Goal: Check status: Check status

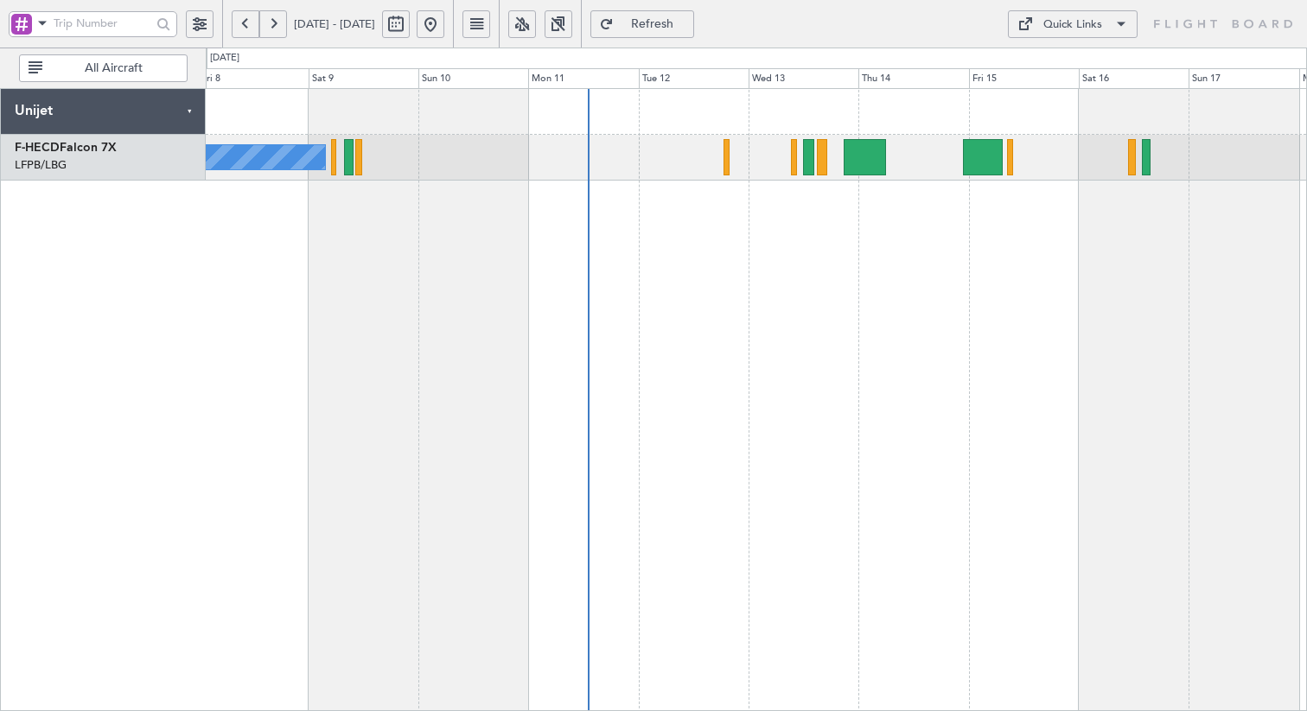
click at [777, 208] on div "No Crew Planned Maint [GEOGRAPHIC_DATA] ([GEOGRAPHIC_DATA])" at bounding box center [756, 399] width 1101 height 623
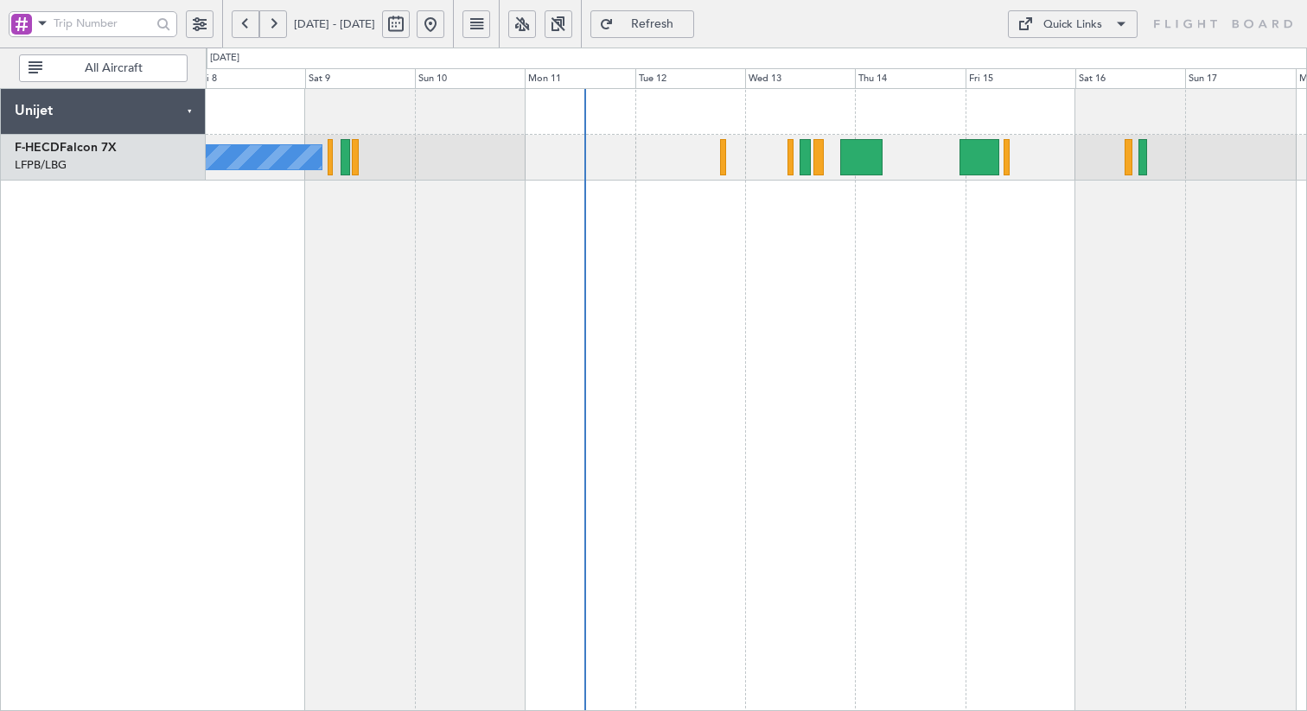
click at [914, 194] on div "No Crew Planned Maint [GEOGRAPHIC_DATA] ([GEOGRAPHIC_DATA])" at bounding box center [756, 399] width 1101 height 623
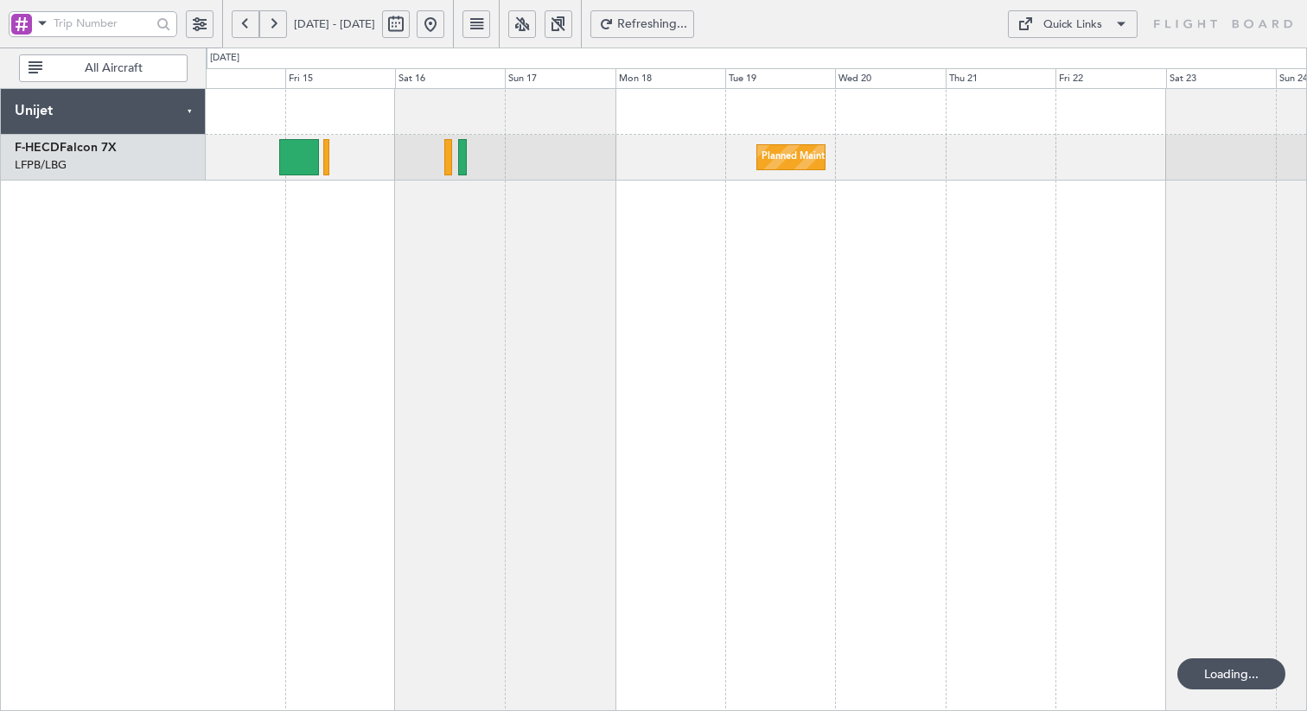
click at [697, 213] on div "Planned Maint [GEOGRAPHIC_DATA] ([GEOGRAPHIC_DATA])" at bounding box center [756, 399] width 1101 height 623
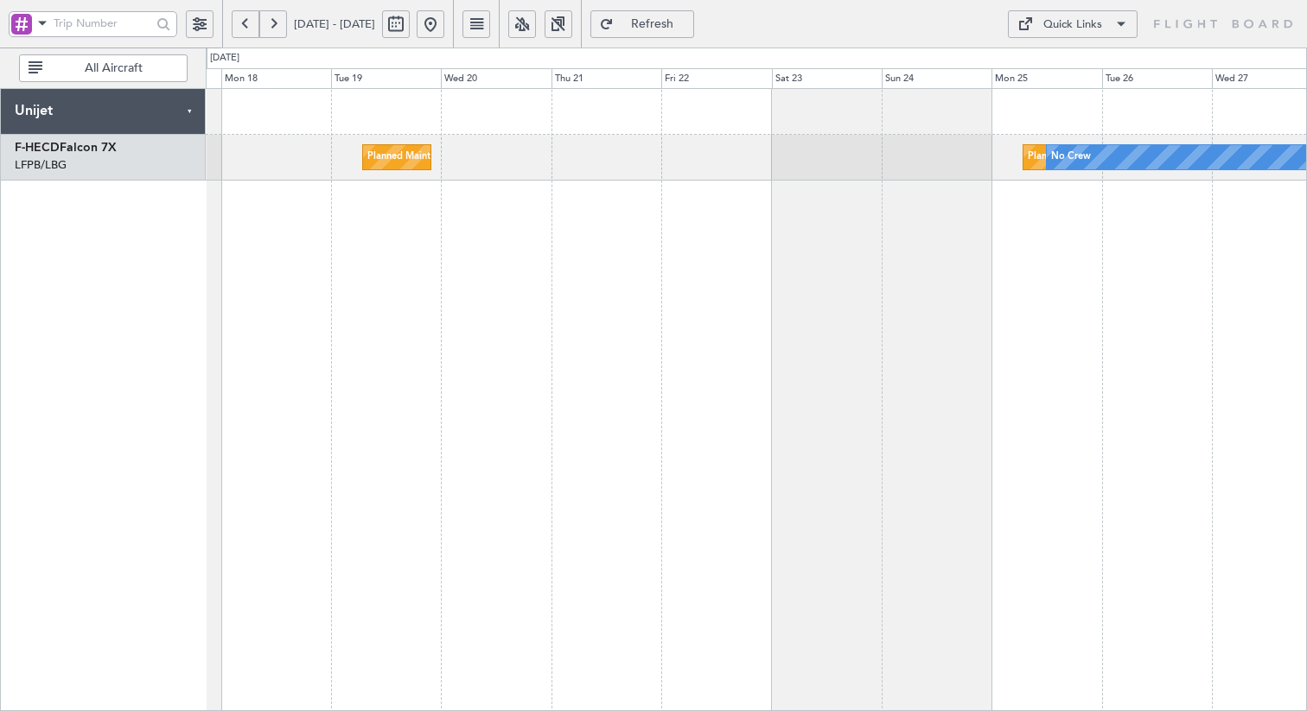
click at [531, 201] on div "Planned Maint [GEOGRAPHIC_DATA] ([GEOGRAPHIC_DATA]) Planned Maint [GEOGRAPHIC_D…" at bounding box center [756, 399] width 1101 height 623
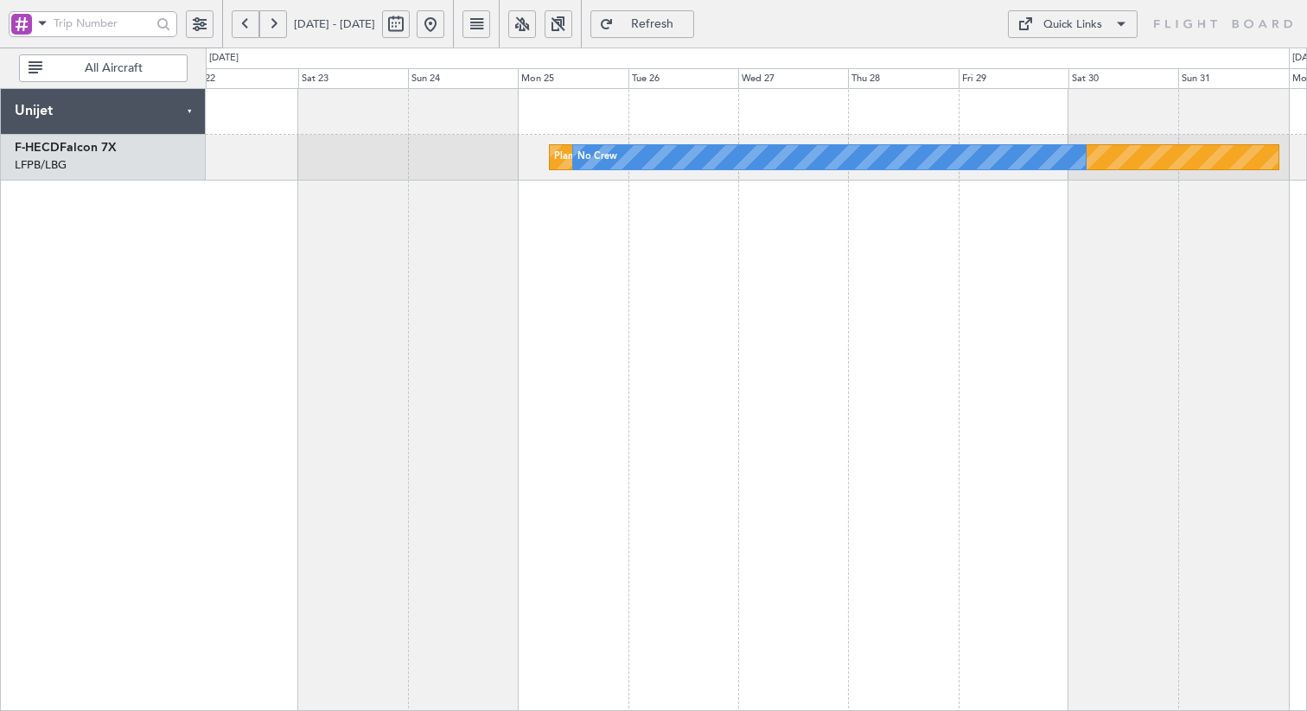
click at [395, 162] on div "Planned Maint [GEOGRAPHIC_DATA] ([GEOGRAPHIC_DATA]) No Crew Planned Maint [GEOG…" at bounding box center [756, 399] width 1101 height 623
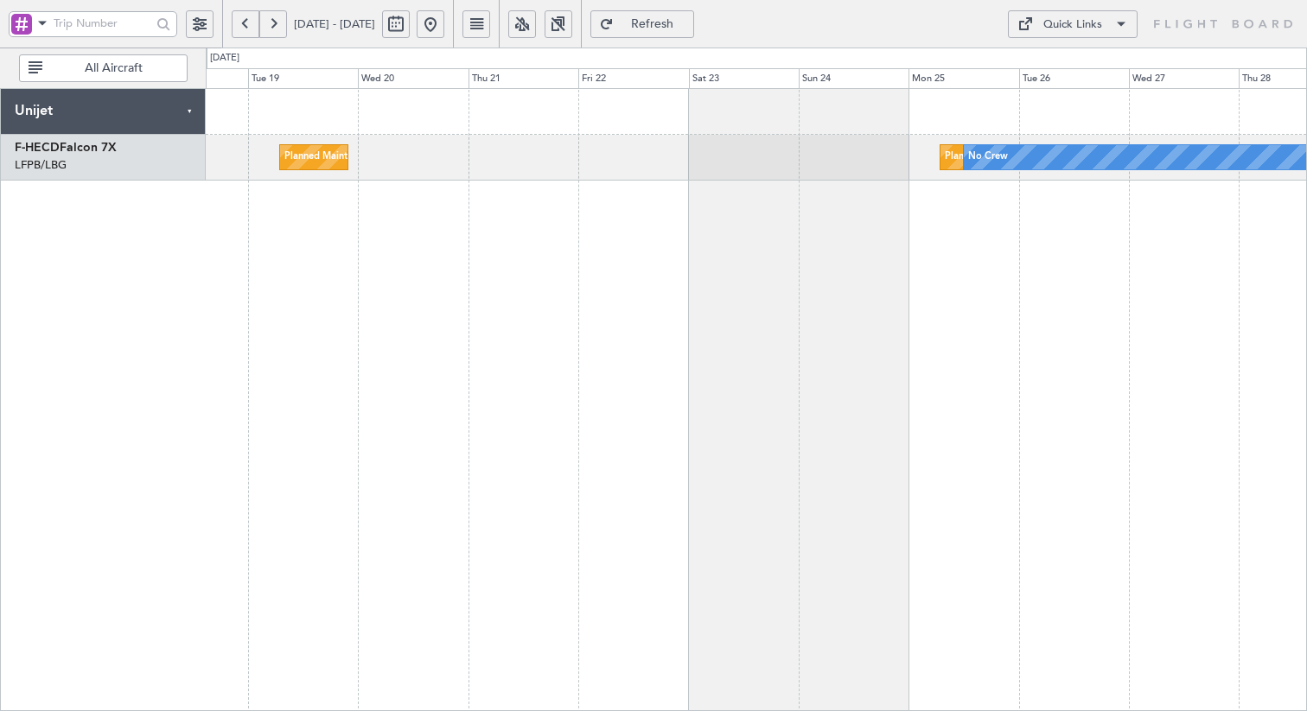
click at [480, 250] on div "Planned Maint [GEOGRAPHIC_DATA] ([GEOGRAPHIC_DATA]) Planned Maint [GEOGRAPHIC_D…" at bounding box center [756, 399] width 1101 height 623
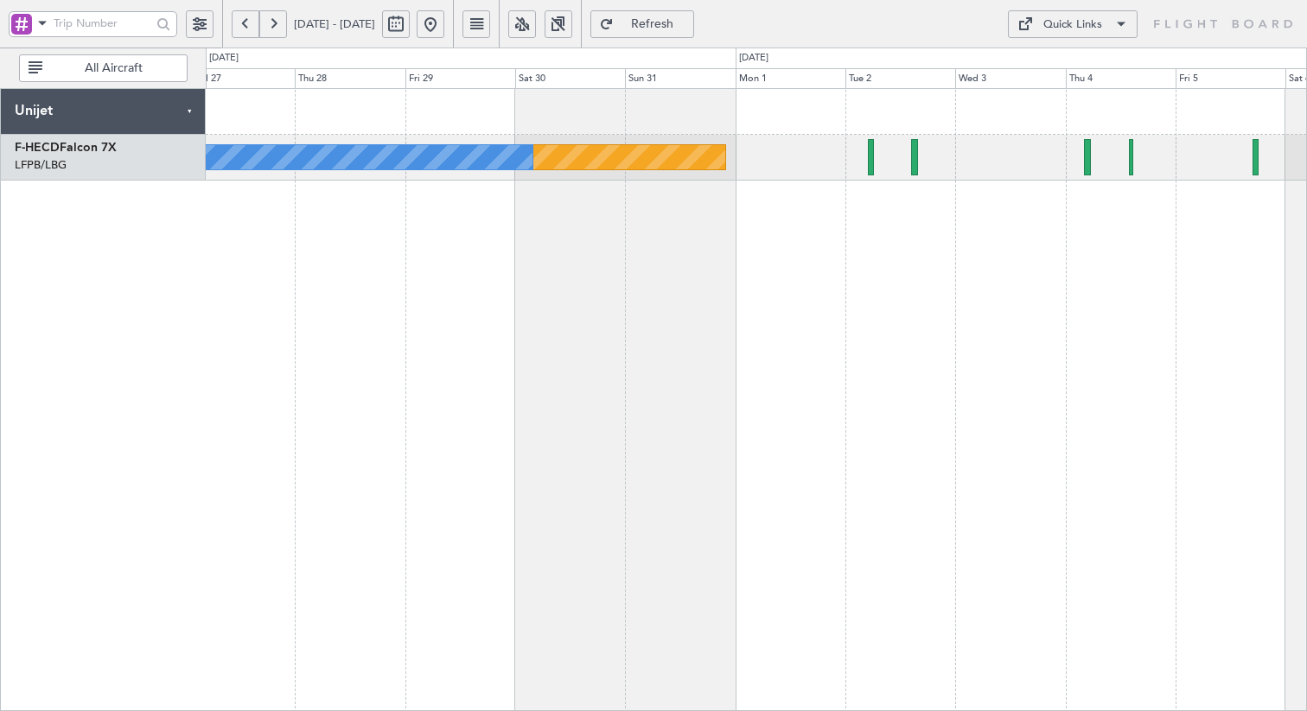
click at [429, 264] on div "Planned Maint [GEOGRAPHIC_DATA] ([GEOGRAPHIC_DATA]) No Crew" at bounding box center [756, 399] width 1101 height 623
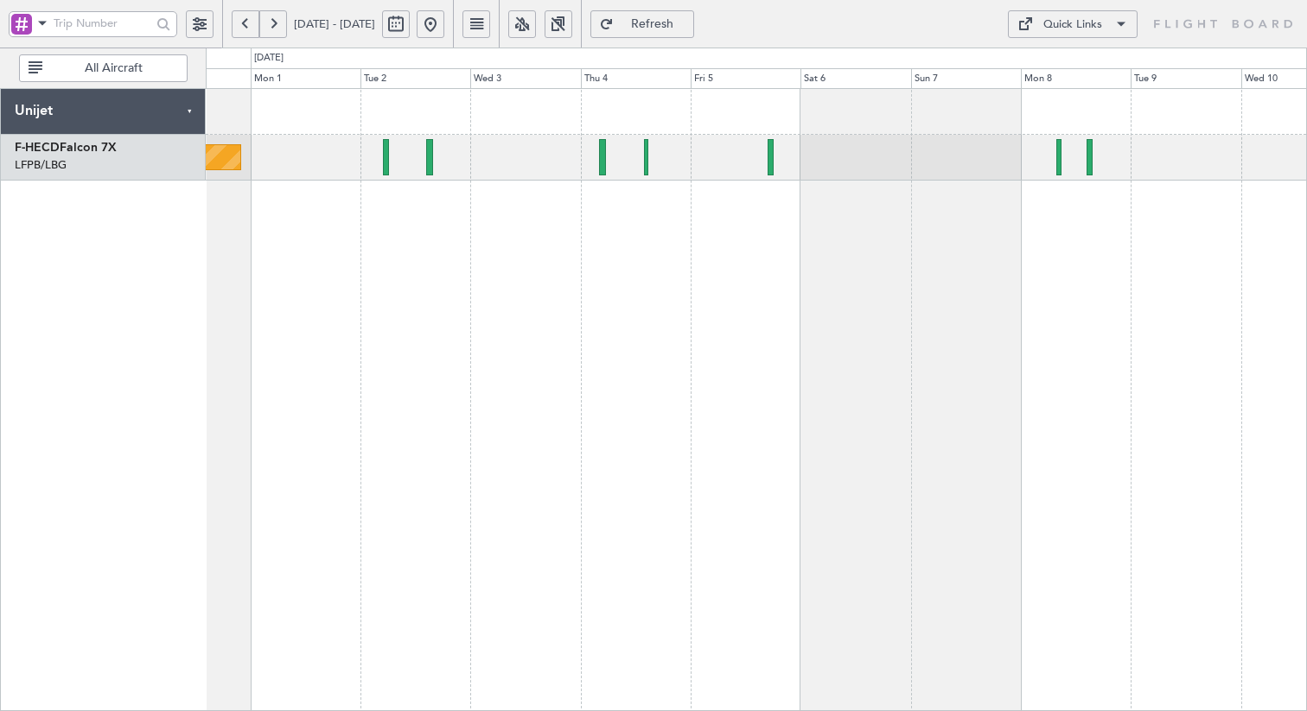
click at [719, 228] on div "Planned Maint [GEOGRAPHIC_DATA] ([GEOGRAPHIC_DATA]) No Crew" at bounding box center [756, 399] width 1101 height 623
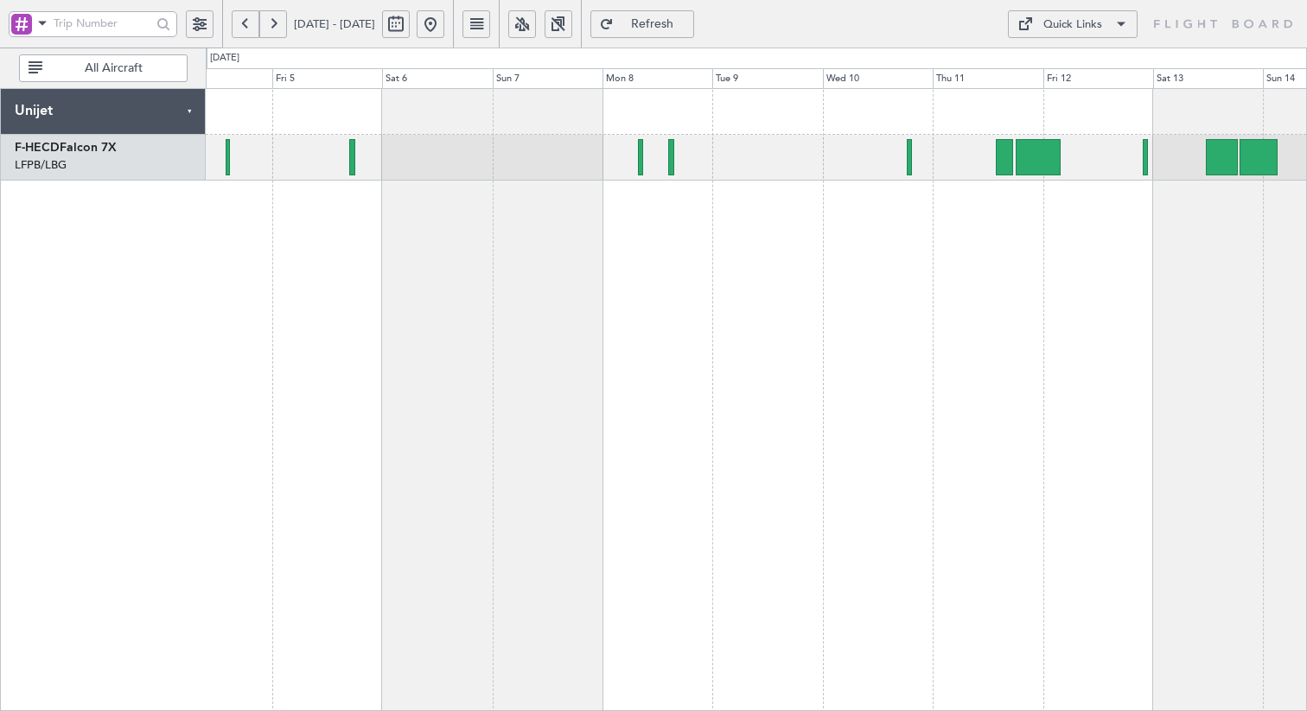
click at [740, 164] on div at bounding box center [756, 158] width 1100 height 46
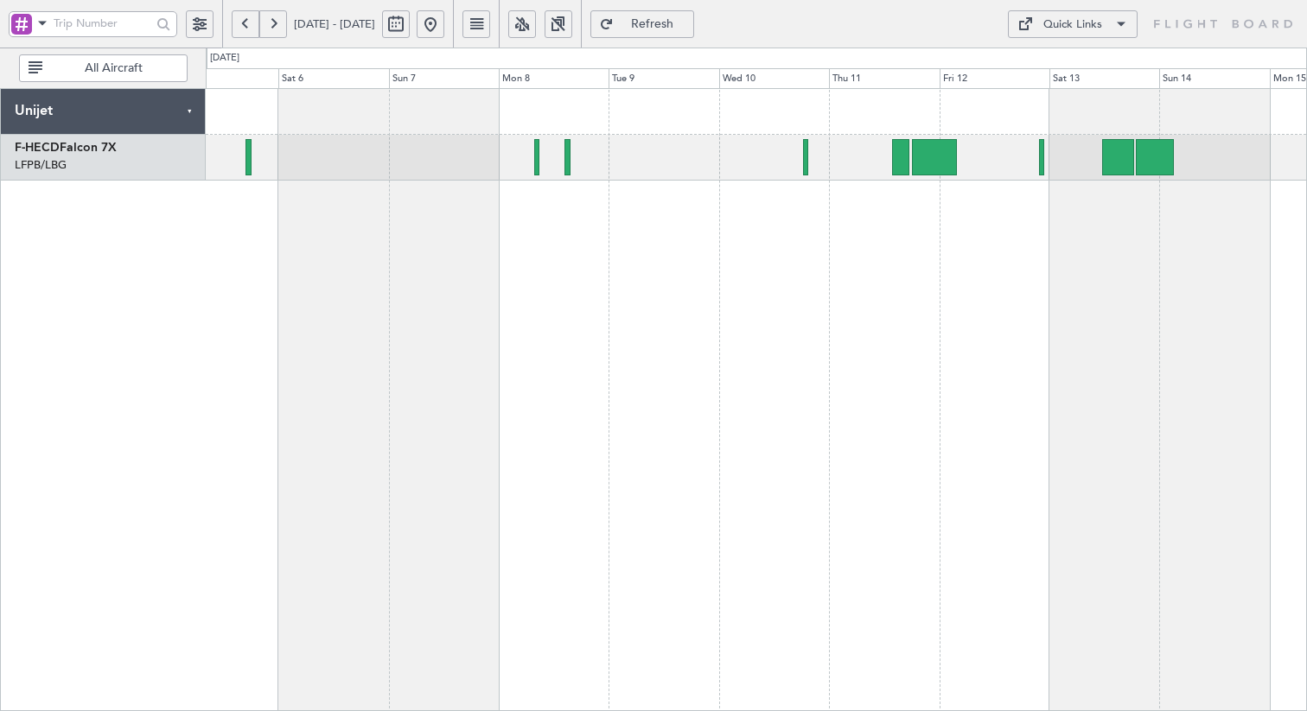
click at [895, 297] on div at bounding box center [756, 399] width 1101 height 623
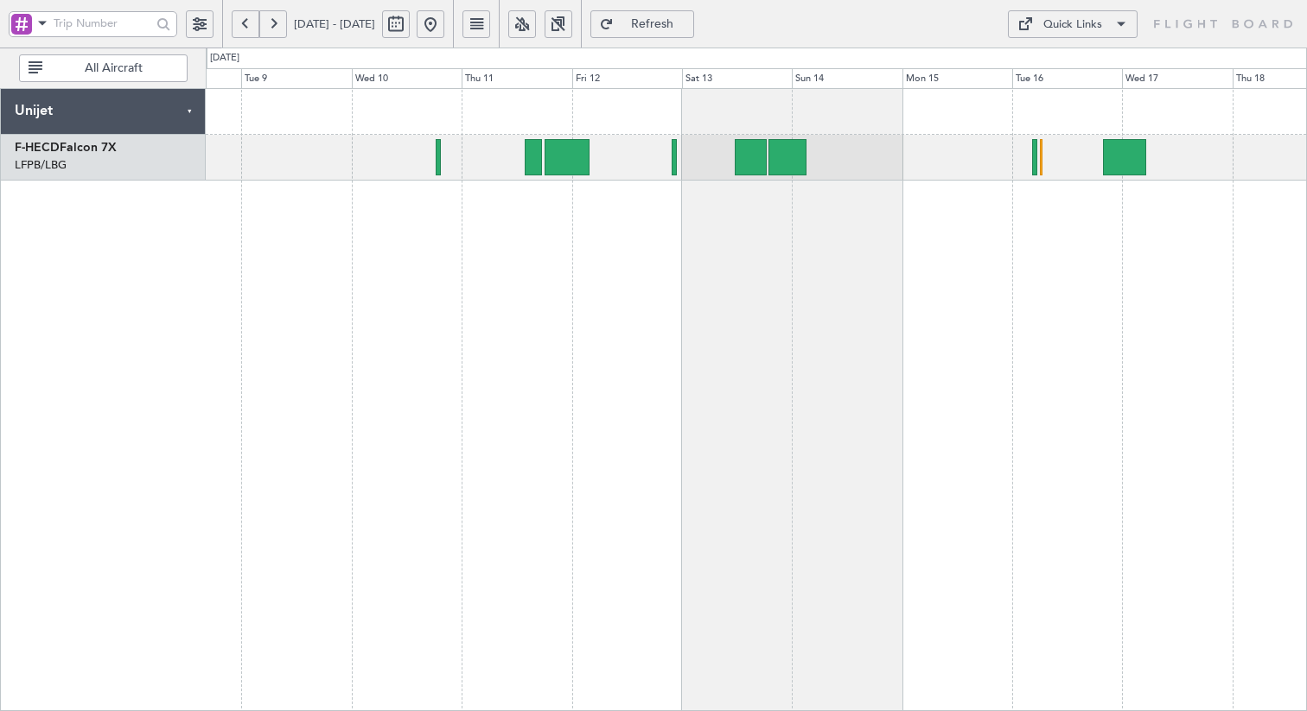
click at [614, 275] on div "No Crew" at bounding box center [756, 399] width 1101 height 623
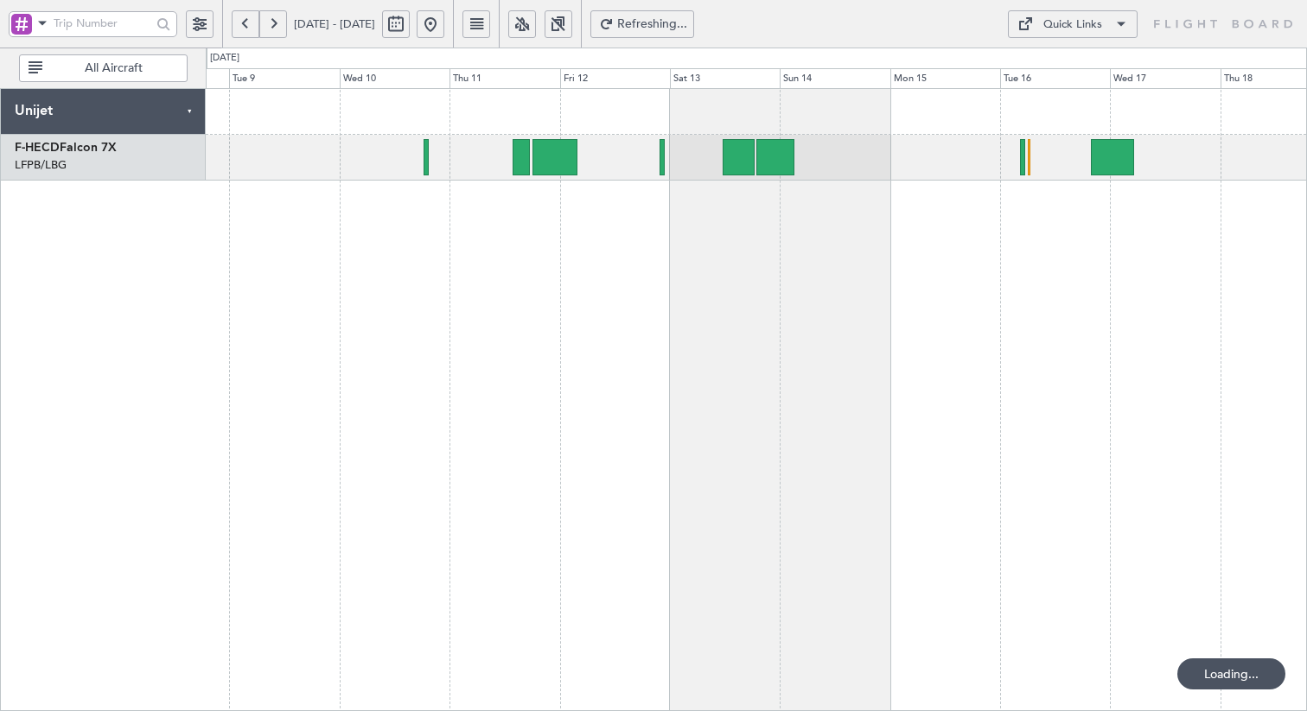
click at [813, 263] on div "No Crew" at bounding box center [756, 399] width 1101 height 623
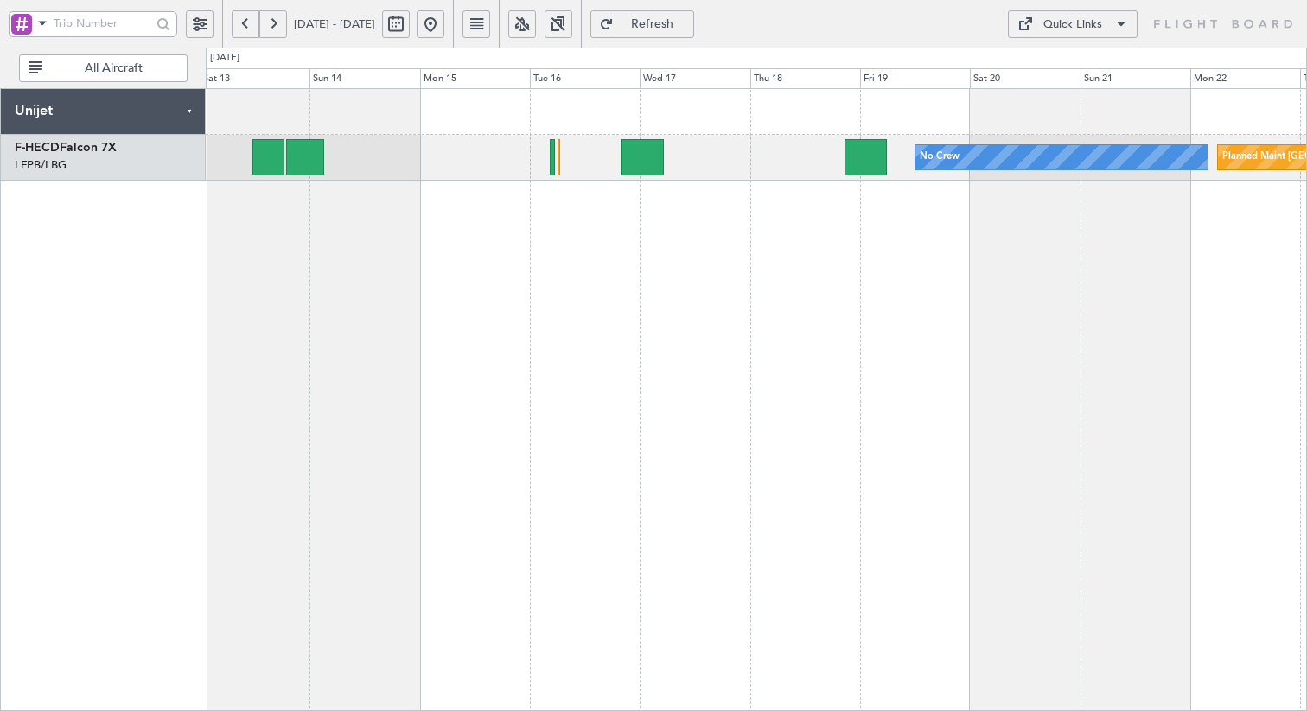
click at [844, 163] on div at bounding box center [865, 157] width 42 height 36
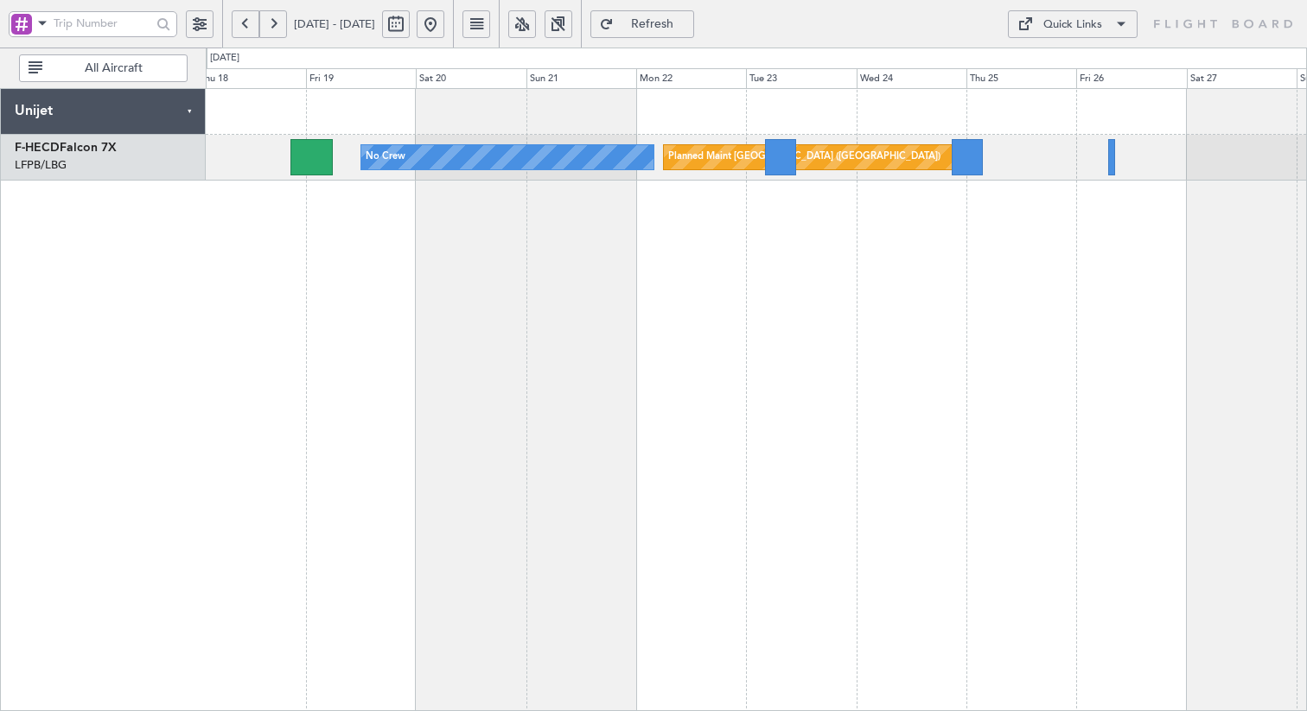
click at [360, 372] on div "Planned Maint [GEOGRAPHIC_DATA] ([GEOGRAPHIC_DATA]) No Crew" at bounding box center [756, 399] width 1101 height 623
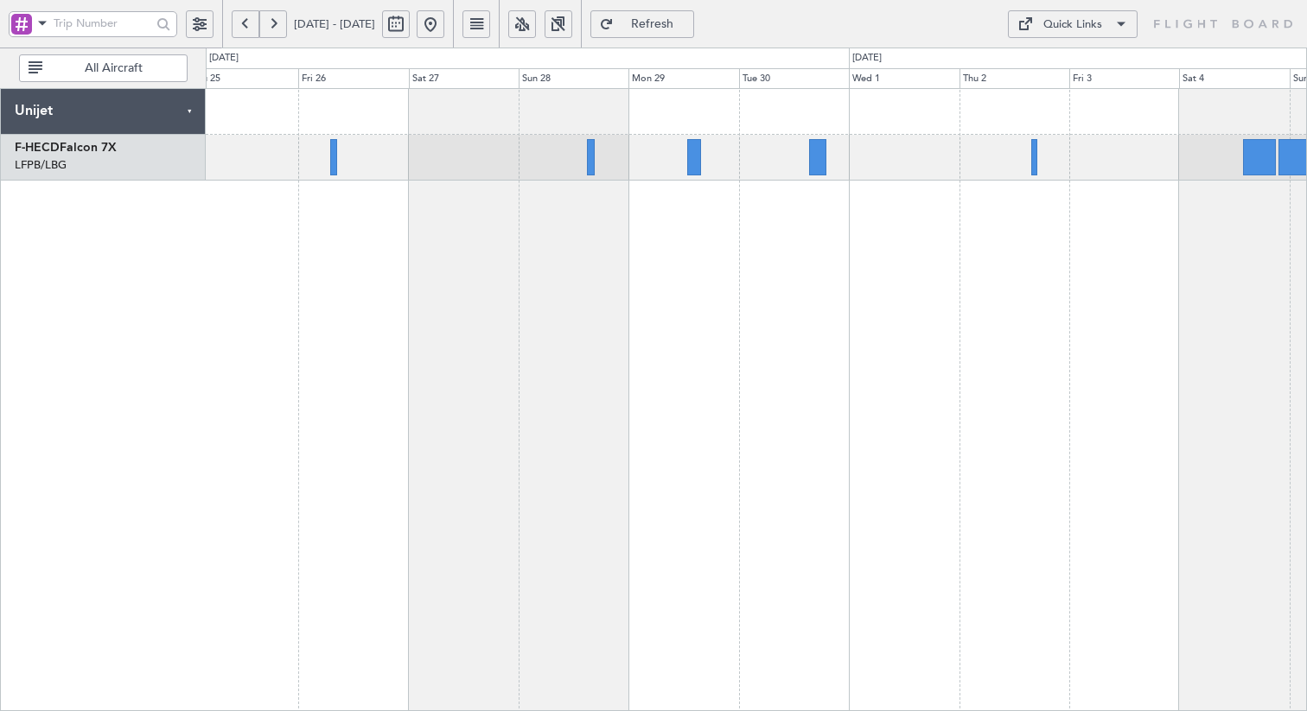
click at [268, 168] on div "Planned Maint [GEOGRAPHIC_DATA] ([GEOGRAPHIC_DATA])" at bounding box center [756, 399] width 1101 height 623
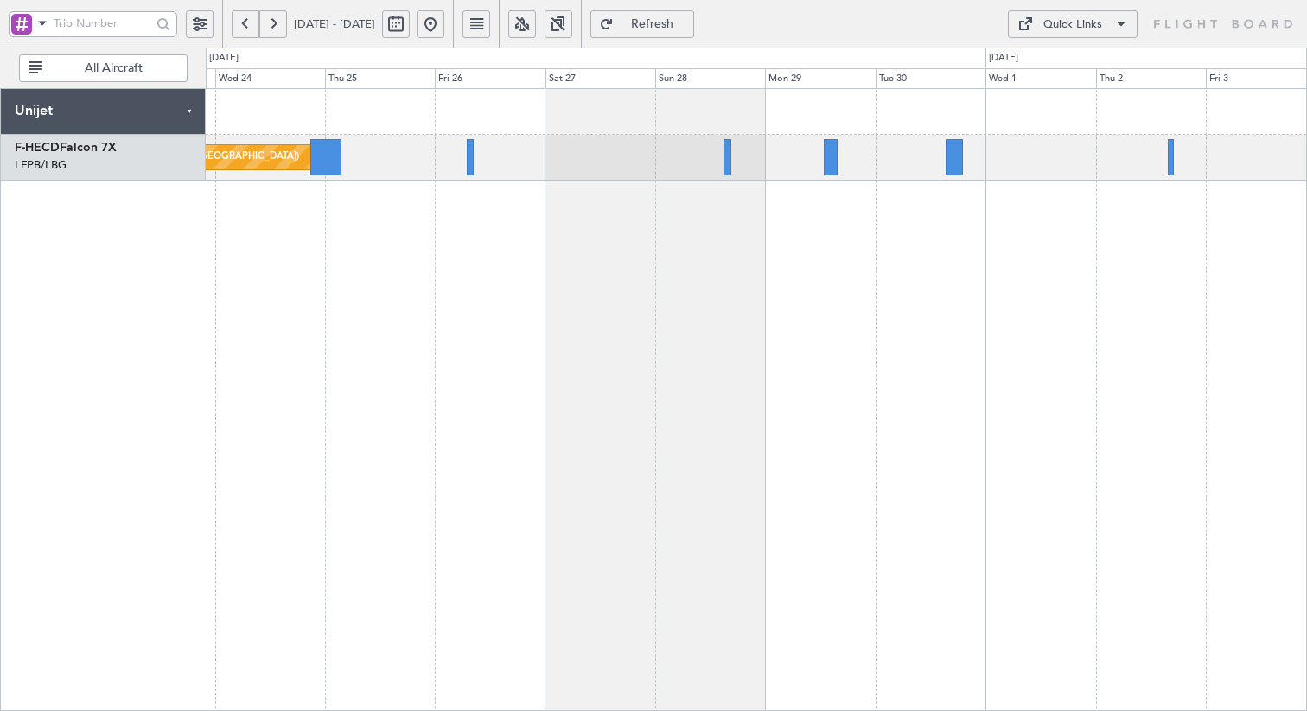
click at [569, 217] on div "Planned Maint [GEOGRAPHIC_DATA] ([GEOGRAPHIC_DATA]) No Crew" at bounding box center [756, 399] width 1101 height 623
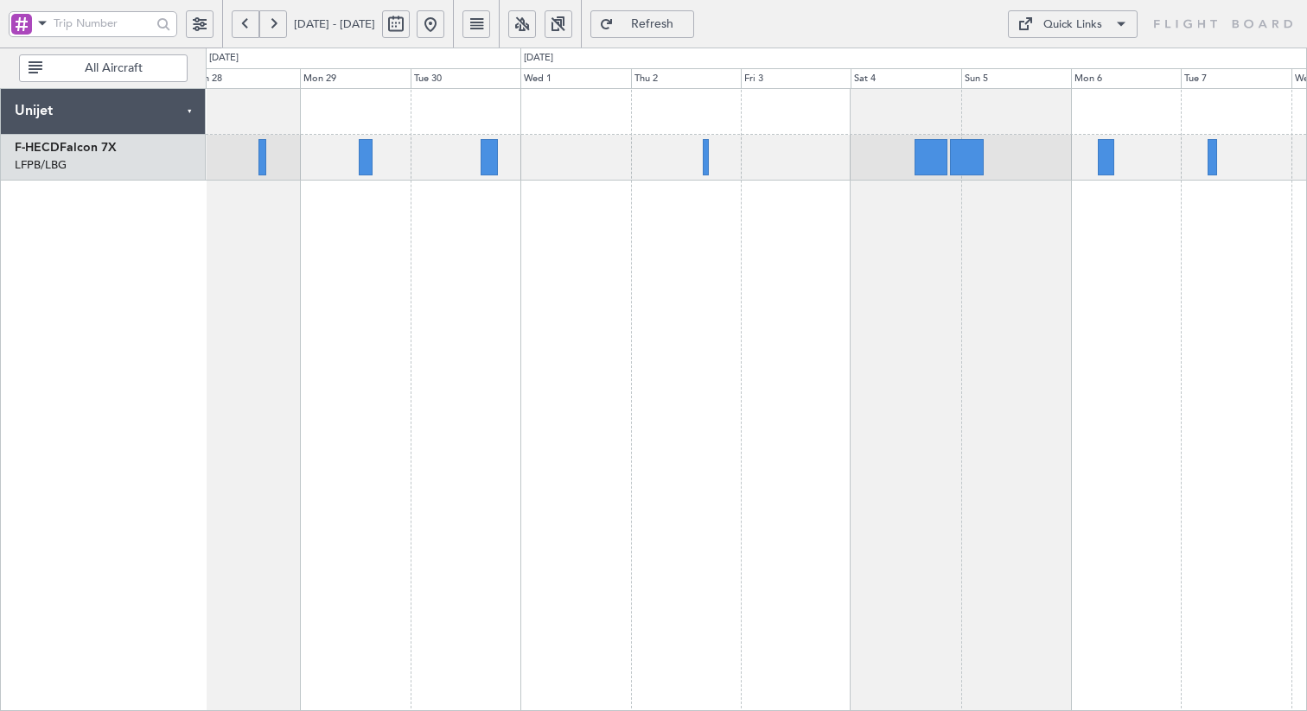
click at [284, 328] on div at bounding box center [756, 399] width 1101 height 623
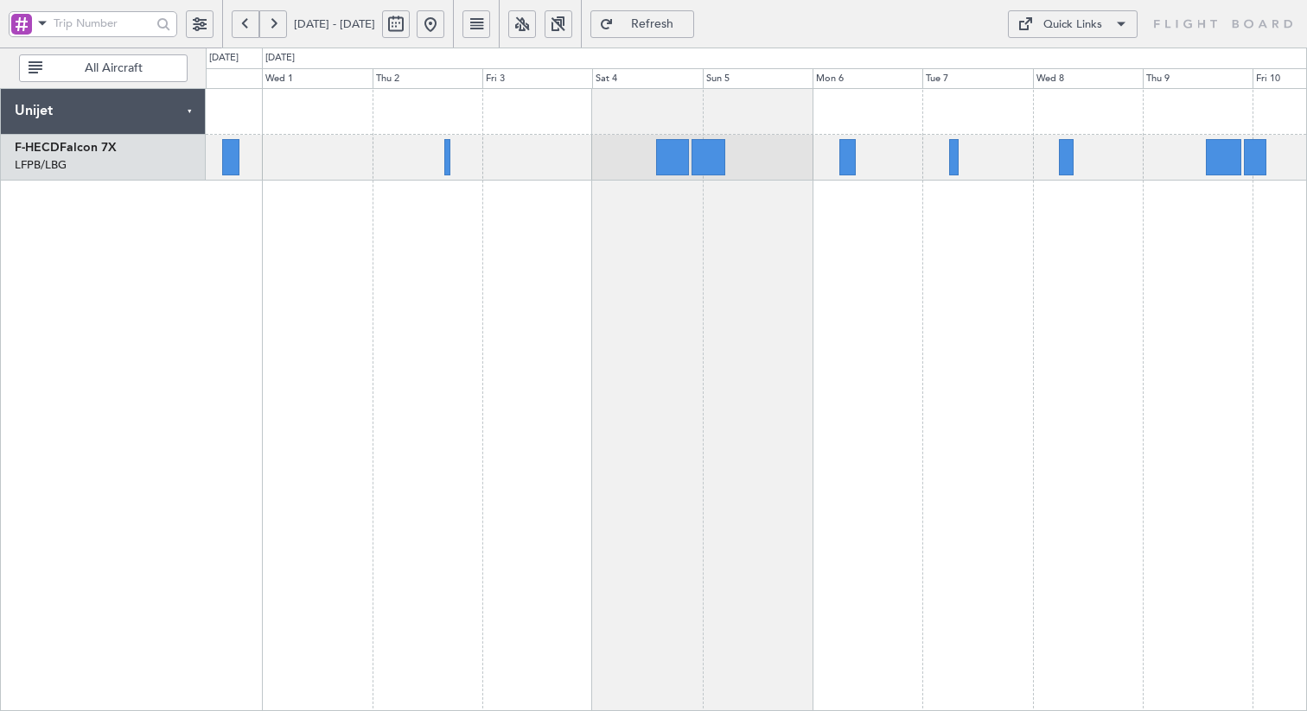
click at [688, 340] on div at bounding box center [756, 399] width 1101 height 623
